Goal: Information Seeking & Learning: Learn about a topic

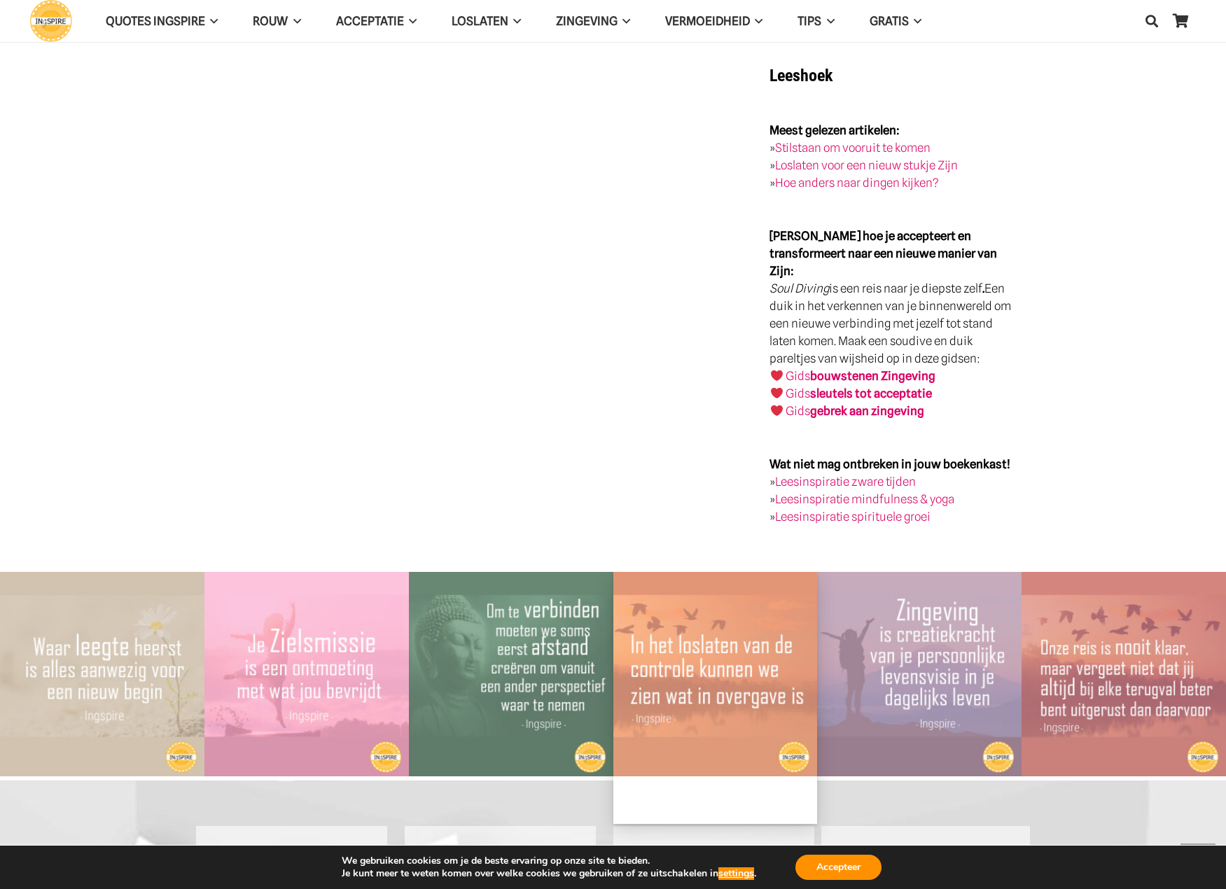
scroll to position [1821, 0]
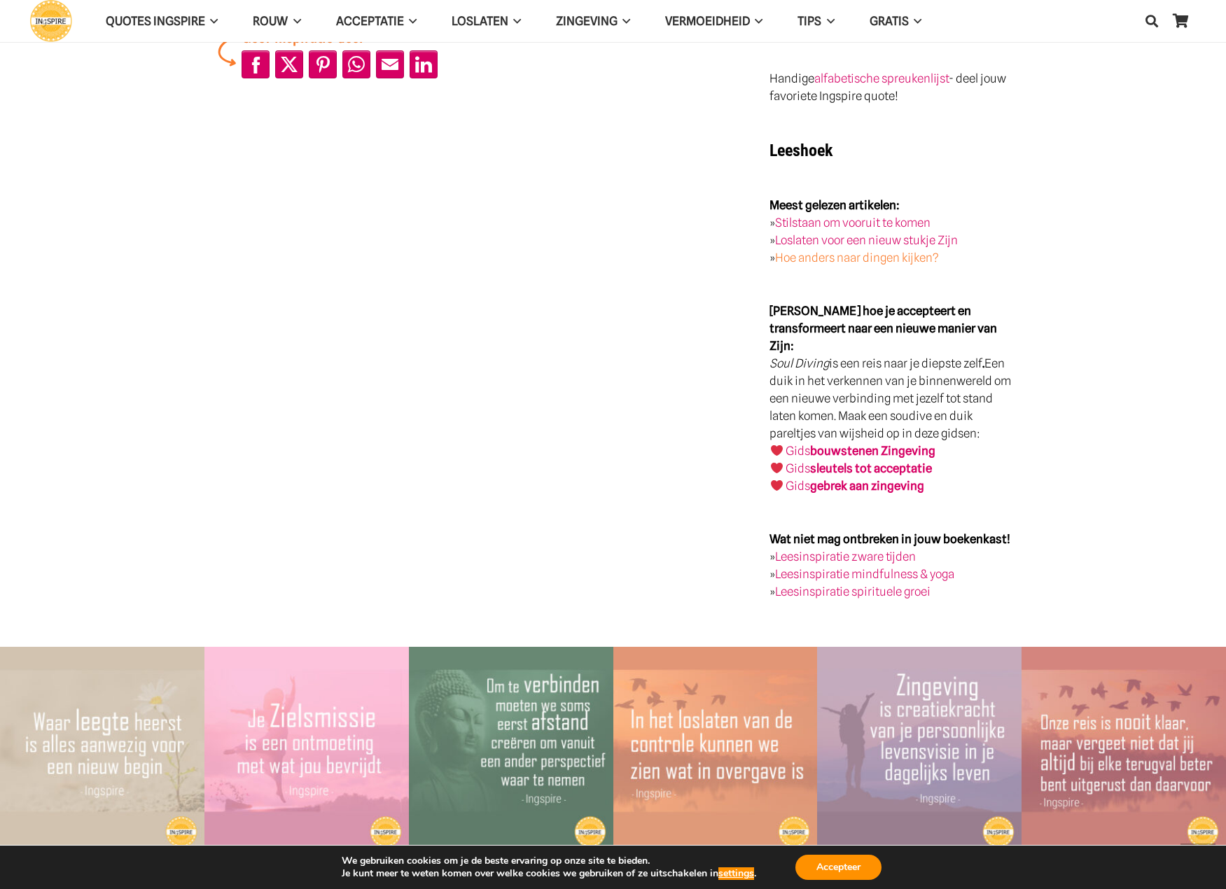
click at [849, 251] on link "Hoe anders naar dingen kijken?" at bounding box center [857, 258] width 164 height 14
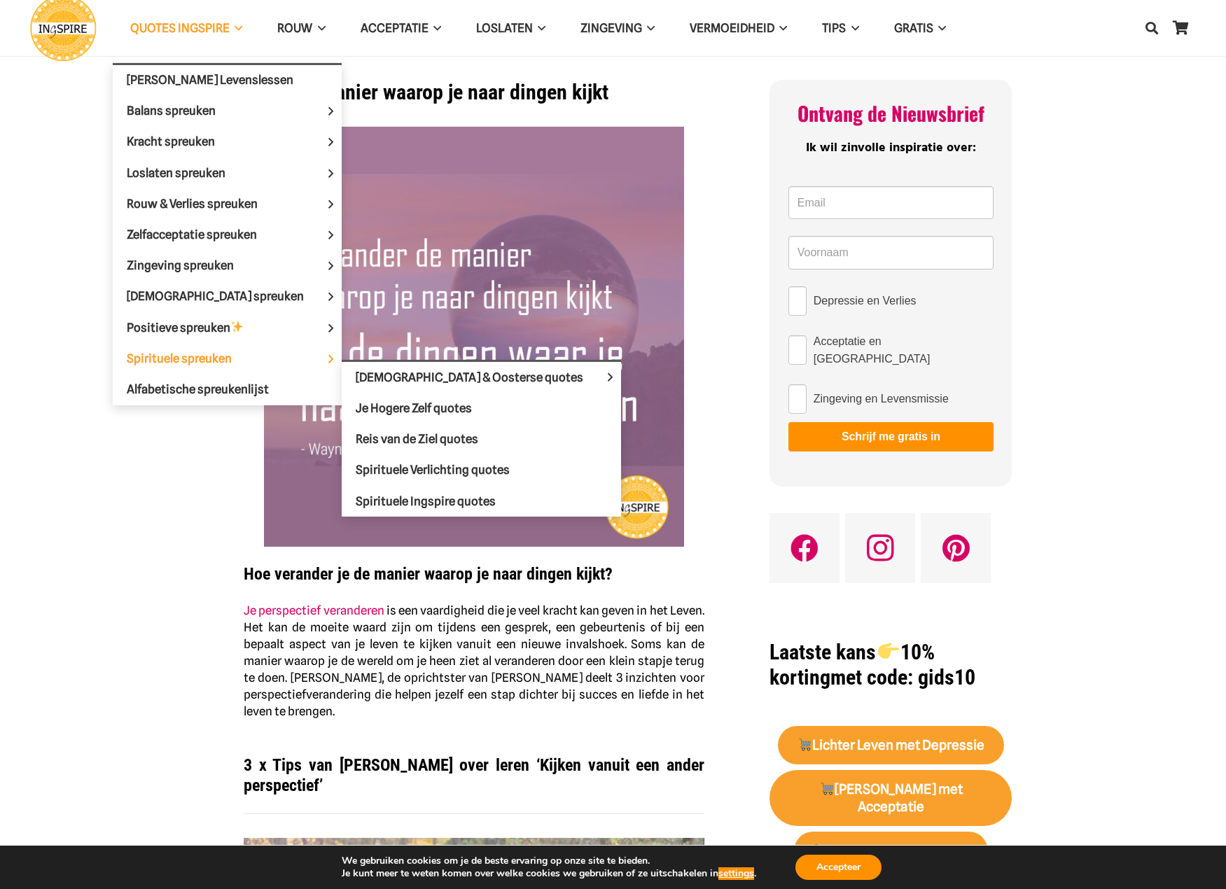
click at [194, 358] on span "Spirituele spreuken" at bounding box center [191, 359] width 129 height 14
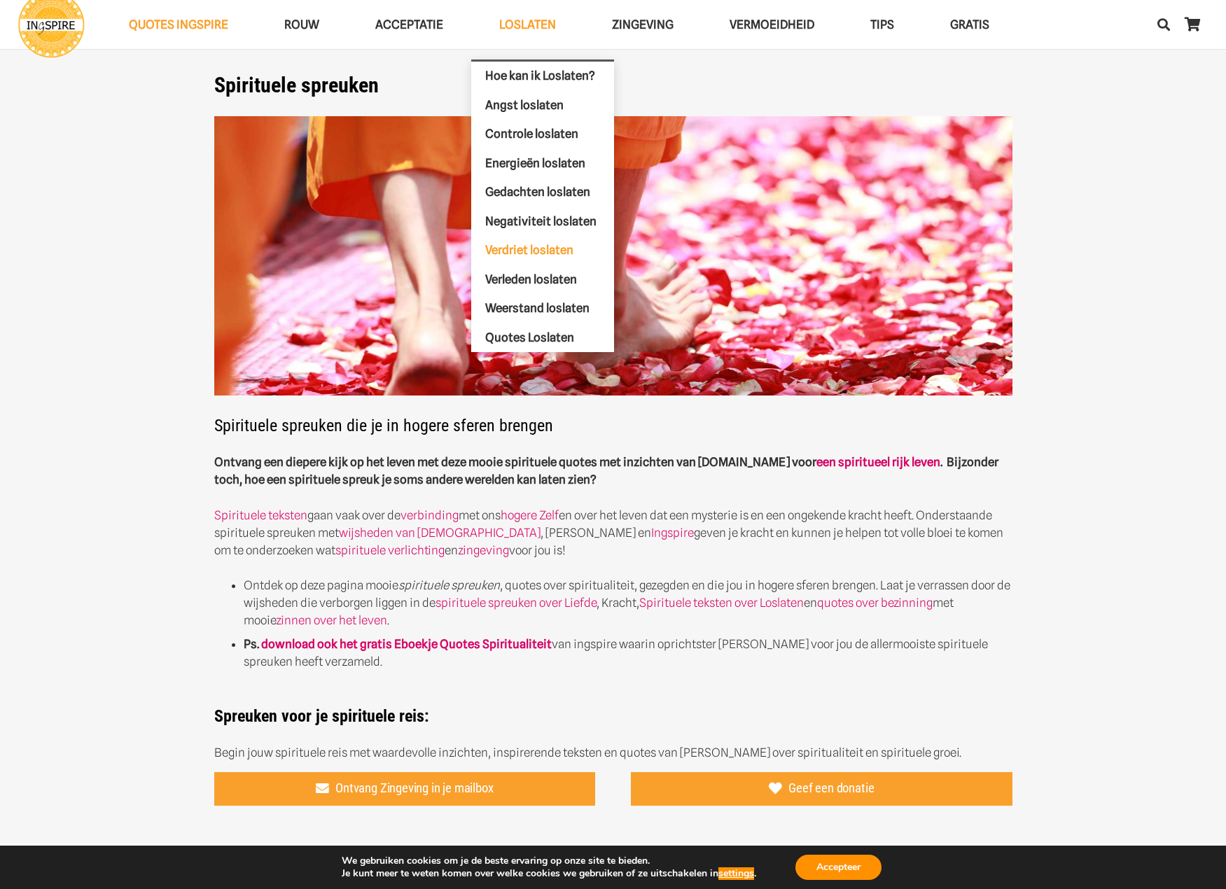
click at [519, 244] on span "Verdriet loslaten" at bounding box center [529, 250] width 88 height 14
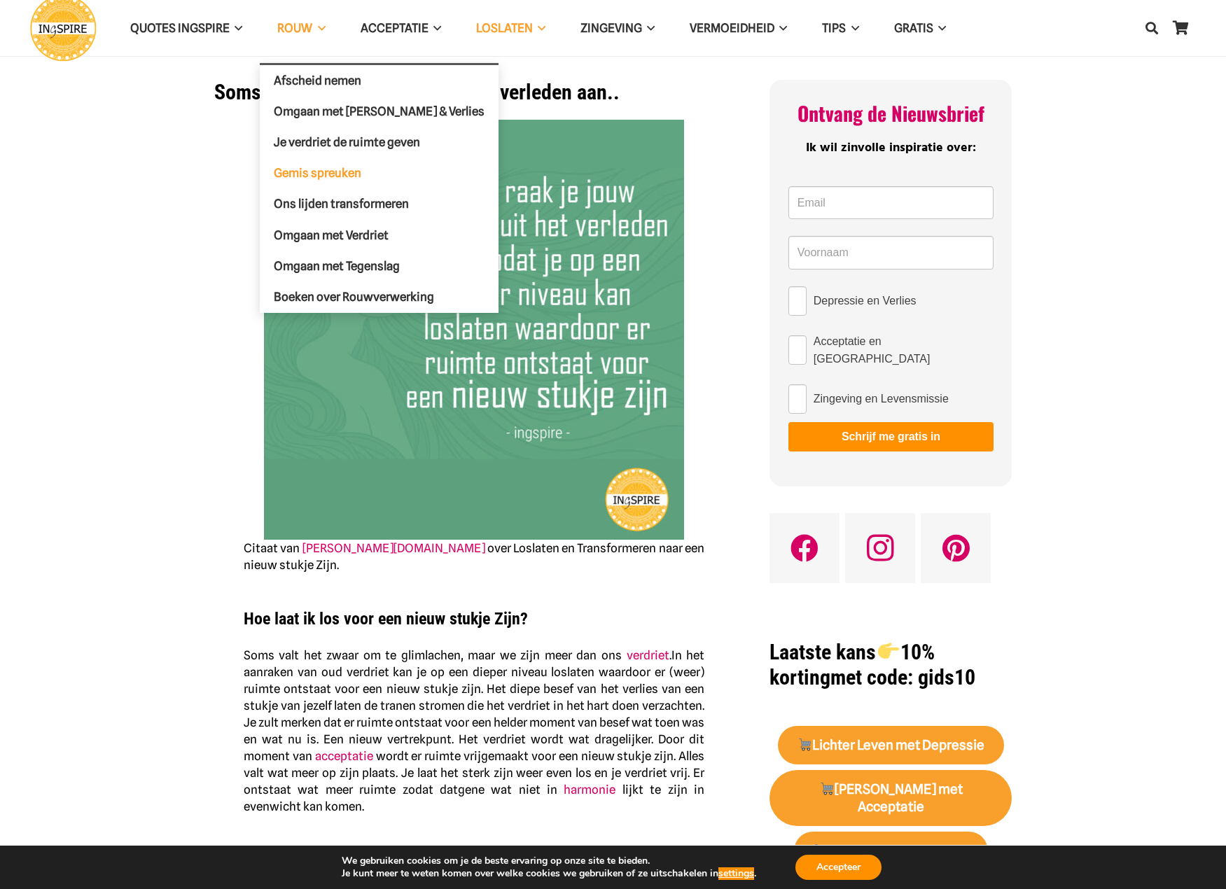
click at [303, 170] on span "Gemis spreuken" at bounding box center [318, 173] width 88 height 14
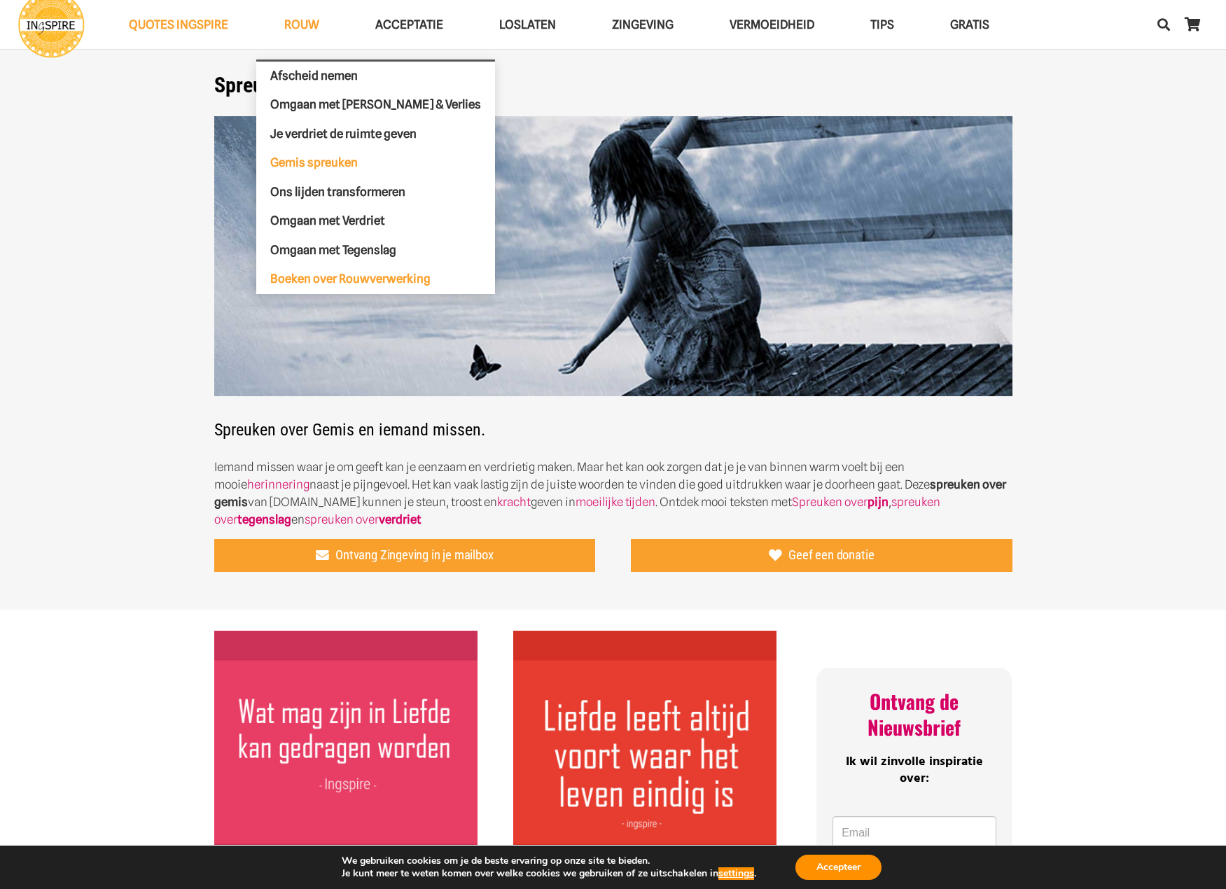
click at [332, 278] on span "Boeken over Rouwverwerking" at bounding box center [350, 279] width 160 height 14
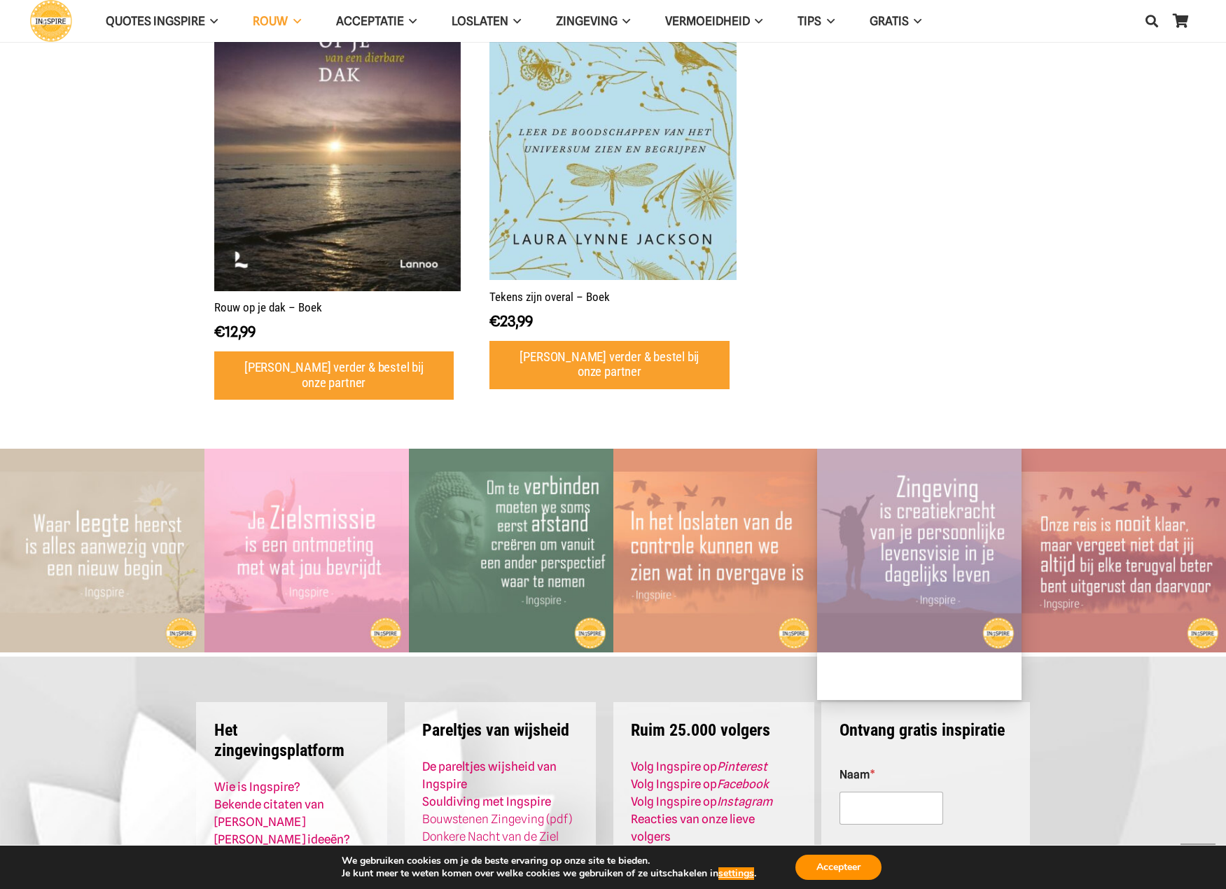
scroll to position [1203, 0]
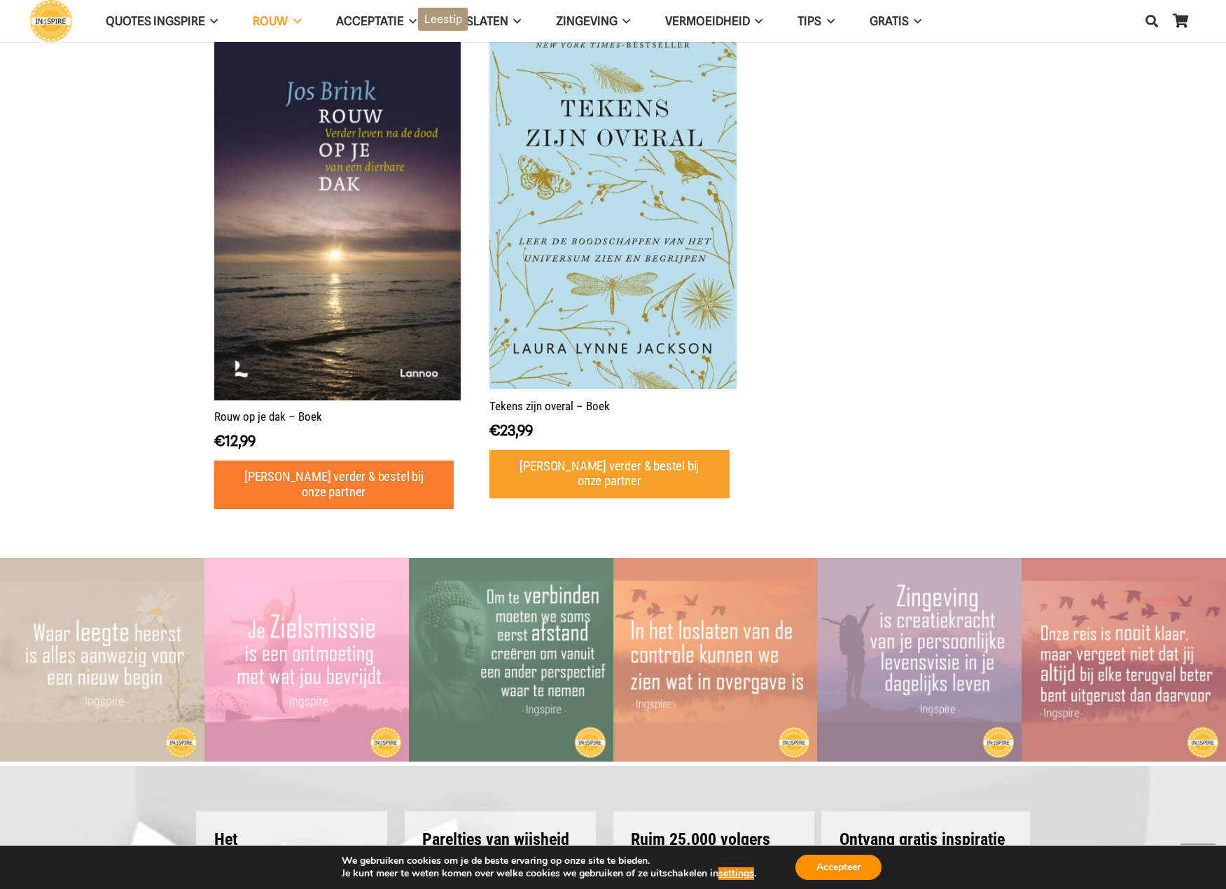
click at [348, 476] on link "[PERSON_NAME] verder & bestel bij onze partner" at bounding box center [334, 485] width 240 height 48
